Goal: Task Accomplishment & Management: Manage account settings

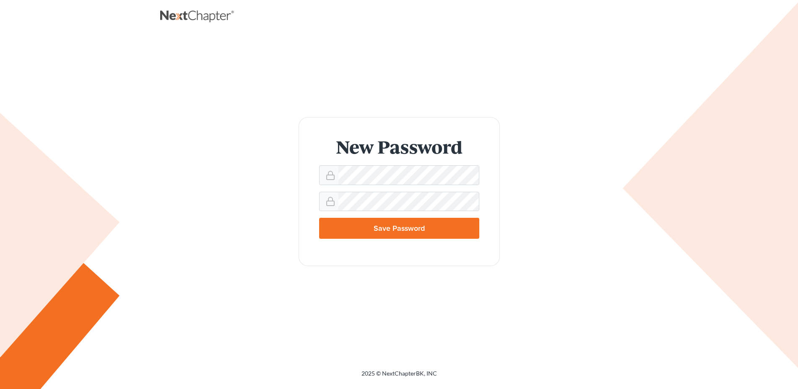
click at [406, 226] on input "Save Password" at bounding box center [399, 228] width 160 height 21
type input "Thinking..."
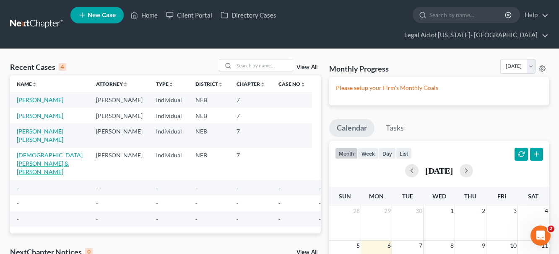
click at [30, 152] on link "[DEMOGRAPHIC_DATA][PERSON_NAME] & [PERSON_NAME]" at bounding box center [50, 164] width 66 height 24
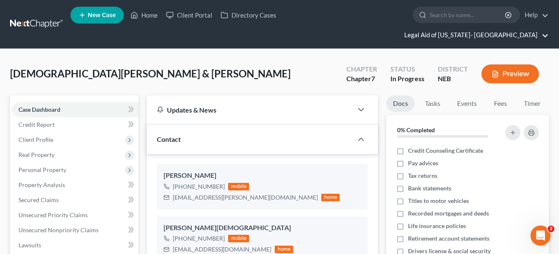
click at [541, 28] on link "Legal Aid of [US_STATE]- [GEOGRAPHIC_DATA]" at bounding box center [474, 35] width 148 height 15
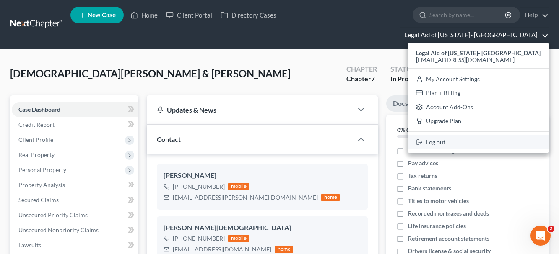
click at [478, 135] on link "Log out" at bounding box center [478, 142] width 140 height 14
